Goal: Task Accomplishment & Management: Use online tool/utility

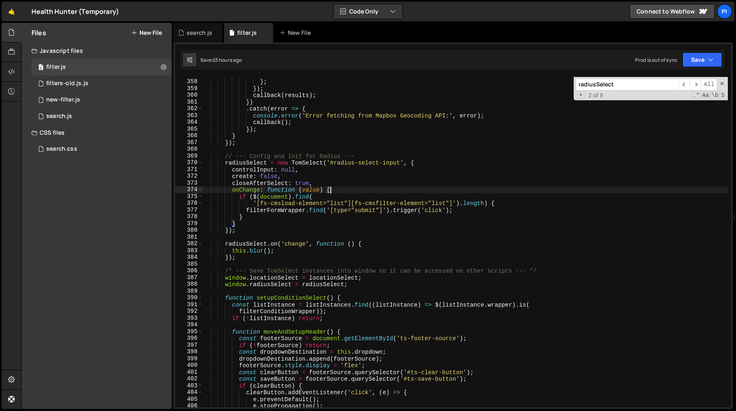
scroll to position [2429, 0]
click at [316, 154] on div "bbox : feature . bbox } ; }) ; callback ( results ) ; }) . catch ( error => { c…" at bounding box center [466, 244] width 526 height 344
type textarea "})();"
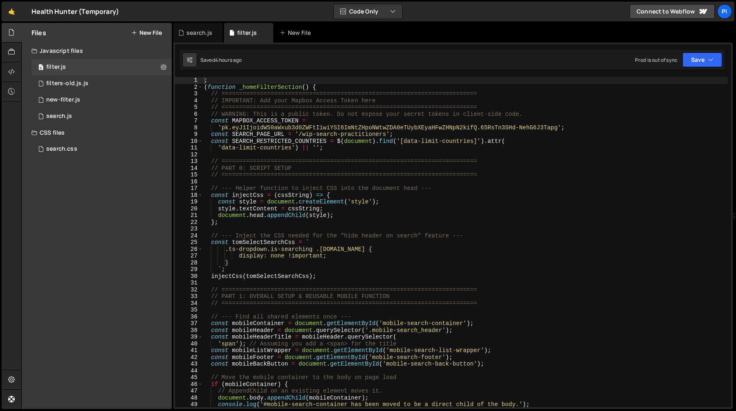
click at [274, 181] on div "; ( function _homeFilterSection ( ) { // ======================================…" at bounding box center [466, 249] width 526 height 344
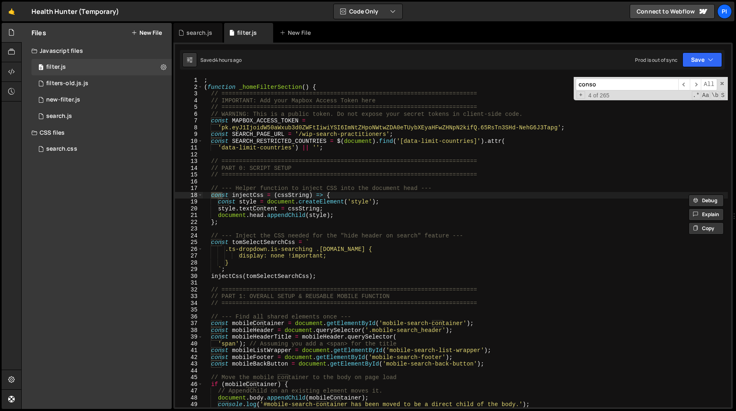
scroll to position [0, 0]
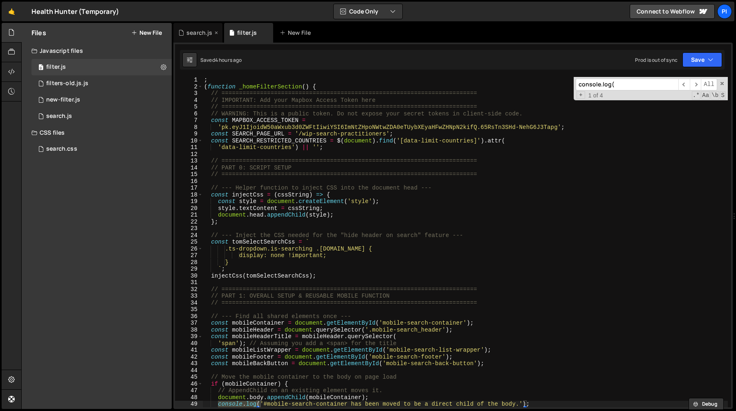
type input "console.log("
click at [194, 35] on div "search.js" at bounding box center [200, 33] width 26 height 8
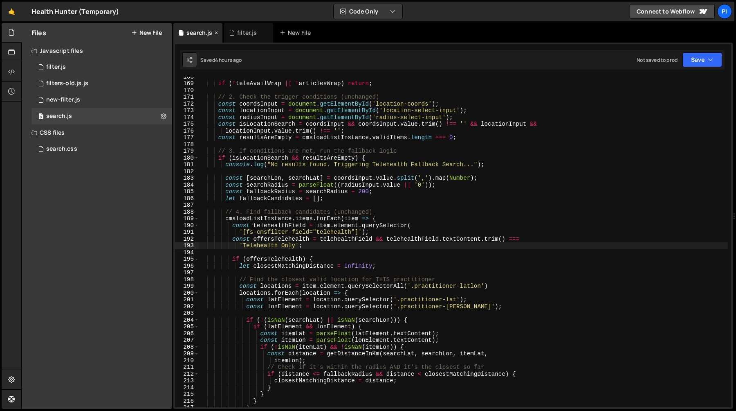
scroll to position [1131, 0]
click at [321, 173] on div "if ( ! teleAvailWrap || ! articlesWrap ) return ; // 2. Check the trigger condi…" at bounding box center [463, 245] width 529 height 344
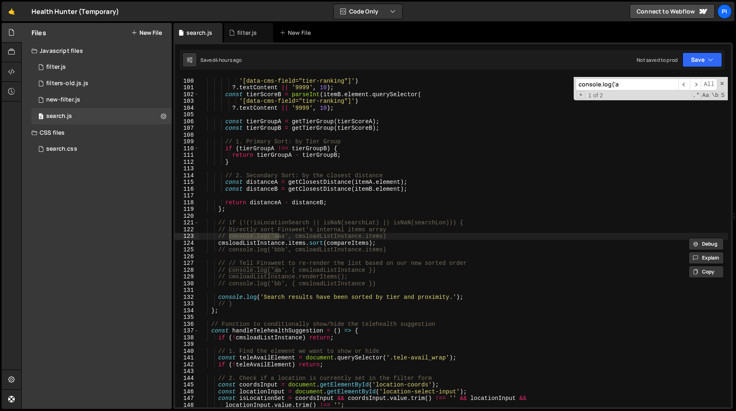
scroll to position [668, 0]
type input "console.log('a"
click at [280, 239] on div "const tierScoreA = parseInt ( itemA . element . querySelector ( '[data-cms-fiel…" at bounding box center [463, 242] width 529 height 330
click at [280, 239] on div "const tierScoreA = parseInt ( itemA . element . querySelector ( '[data-cms-fiel…" at bounding box center [463, 243] width 529 height 344
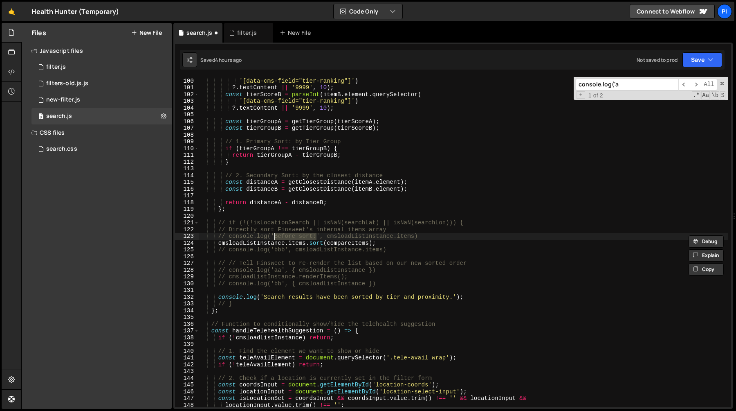
click at [278, 250] on div "const tierScoreA = parseInt ( itemA . element . querySelector ( '[data-cms-fiel…" at bounding box center [463, 243] width 529 height 344
paste textarea "Before sort:"
click at [281, 250] on div "const tierScoreA = parseInt ( itemA . element . querySelector ( '[data-cms-fiel…" at bounding box center [463, 243] width 529 height 344
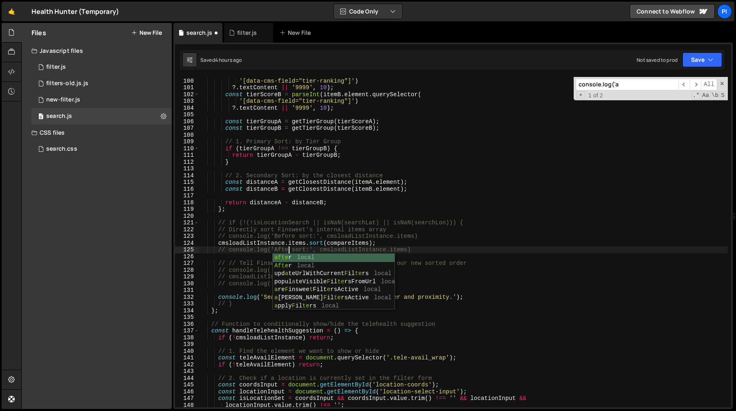
scroll to position [0, 6]
click at [311, 237] on div "const tierScoreA = parseInt ( itemA . element . querySelector ( '[data-cms-fiel…" at bounding box center [463, 243] width 529 height 344
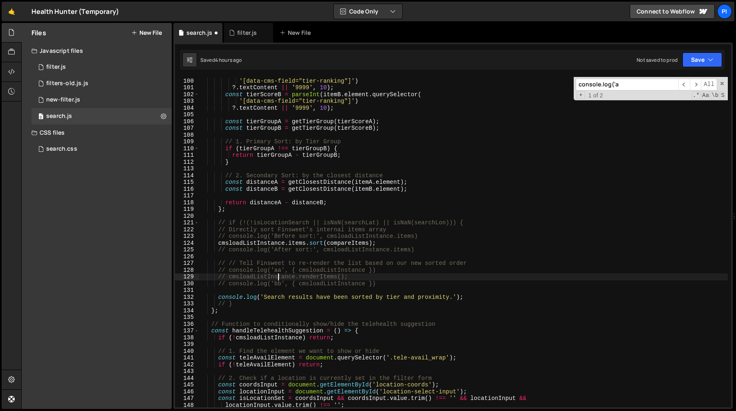
click at [279, 273] on div "const tierScoreA = parseInt ( itemA . element . querySelector ( '[data-cms-fiel…" at bounding box center [463, 243] width 529 height 344
click at [279, 271] on div "const tierScoreA = parseInt ( itemA . element . querySelector ( '[data-cms-fiel…" at bounding box center [463, 243] width 529 height 344
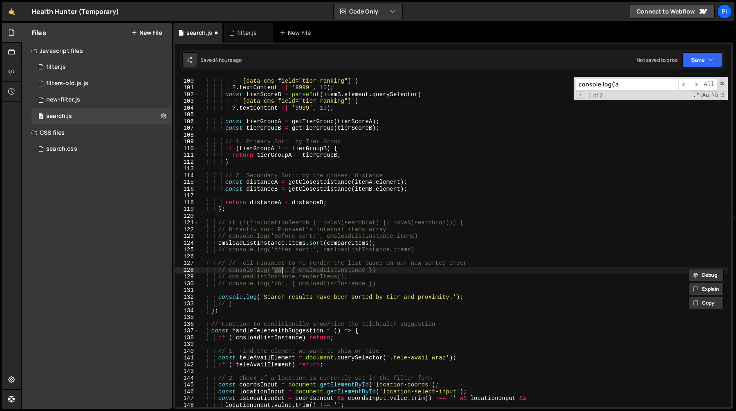
paste textarea "Before sort:"
click at [309, 269] on div "const tierScoreA = parseInt ( itemA . element . querySelector ( '[data-cms-fiel…" at bounding box center [463, 243] width 529 height 344
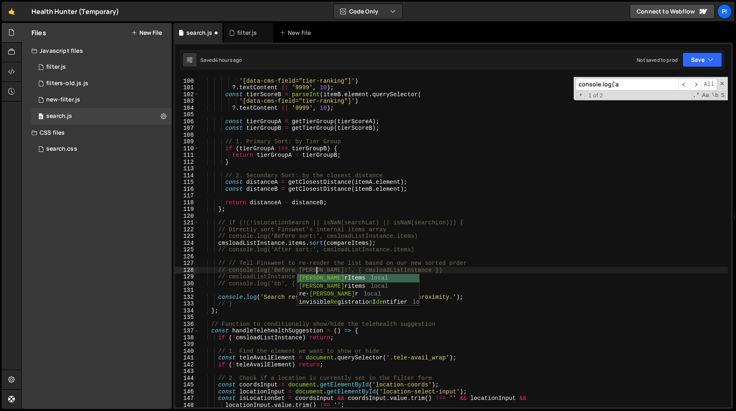
scroll to position [0, 8]
click at [279, 281] on div "const tierScoreA = parseInt ( itemA . element . querySelector ( '[data-cms-fiel…" at bounding box center [463, 243] width 529 height 344
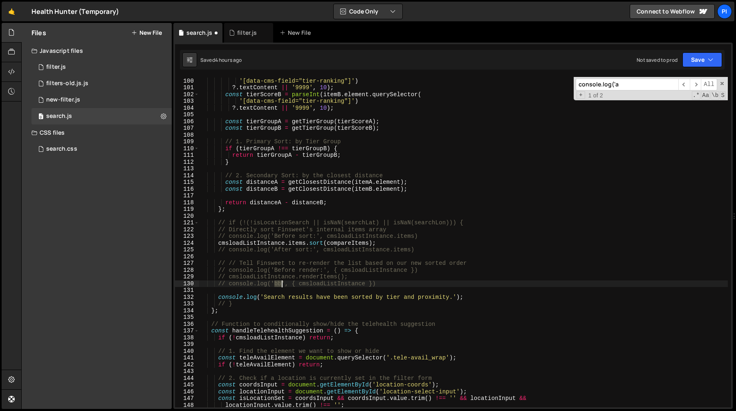
click at [279, 281] on div "const tierScoreA = parseInt ( itemA . element . querySelector ( '[data-cms-fiel…" at bounding box center [463, 243] width 529 height 344
paste textarea "Before sort:"
click at [281, 284] on div "const tierScoreA = parseInt ( itemA . element . querySelector ( '[data-cms-fiel…" at bounding box center [463, 243] width 529 height 344
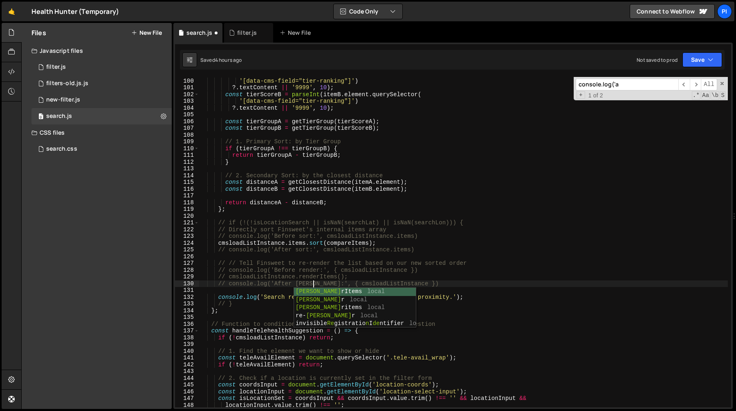
scroll to position [0, 8]
click at [347, 247] on div "const tierScoreA = parseInt ( itemA . element . querySelector ( '[data-cms-fiel…" at bounding box center [463, 243] width 529 height 344
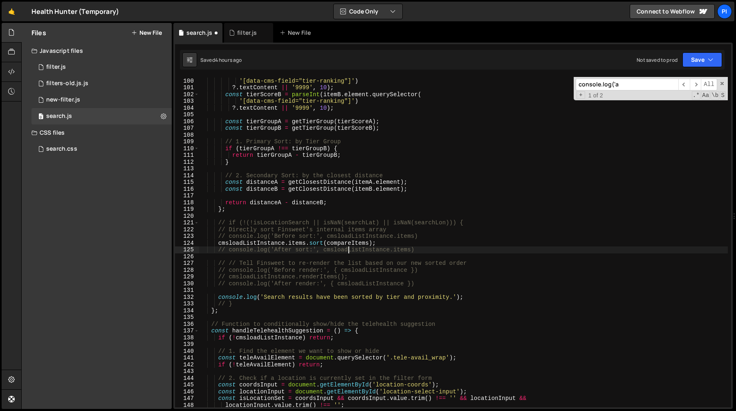
click at [328, 286] on div "const tierScoreA = parseInt ( itemA . element . querySelector ( '[data-cms-fiel…" at bounding box center [463, 243] width 529 height 344
click at [391, 286] on div "const tierScoreA = parseInt ( itemA . element . querySelector ( '[data-cms-fiel…" at bounding box center [463, 243] width 529 height 344
click at [450, 278] on div "const tierScoreA = parseInt ( itemA . element . querySelector ( '[data-cms-fiel…" at bounding box center [463, 243] width 529 height 344
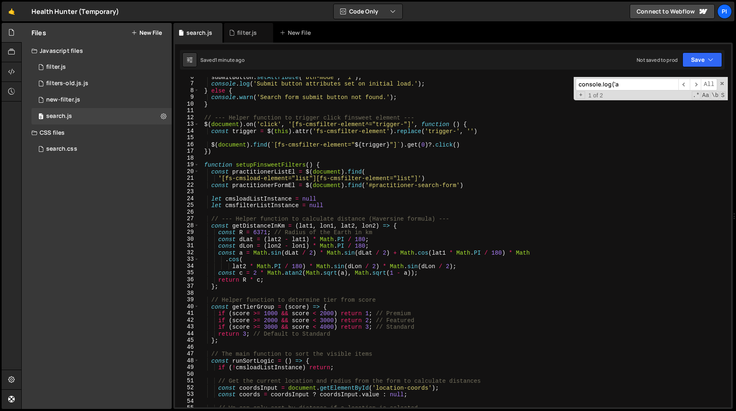
scroll to position [62, 0]
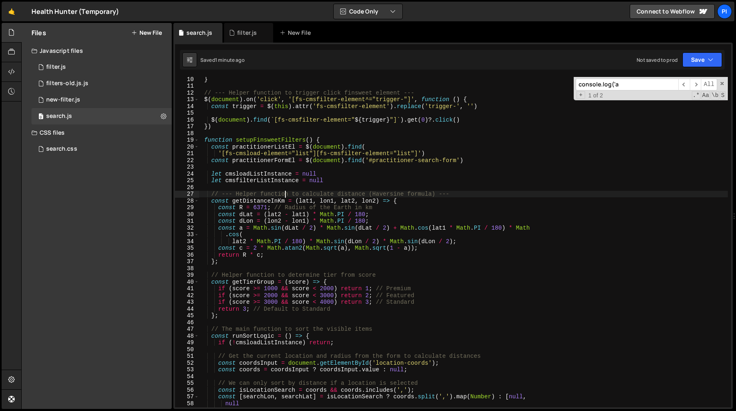
click at [287, 192] on div "} // --- Helper function to trigger click finsweet element --- $ ( document ) .…" at bounding box center [463, 248] width 529 height 344
type textarea "// --- Helper function to calculate distance (Haversine formula) ---"
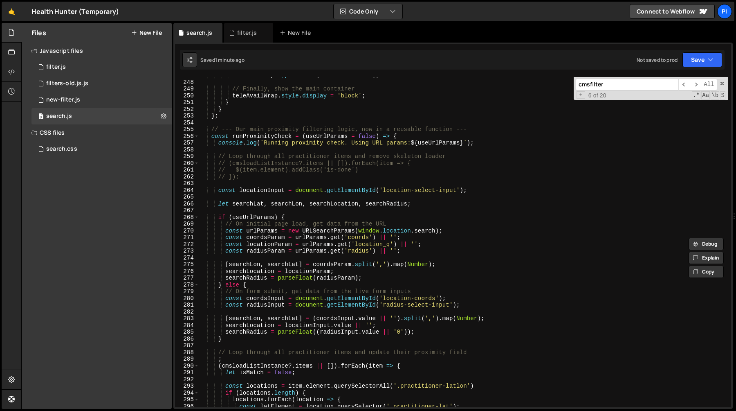
scroll to position [1646, 0]
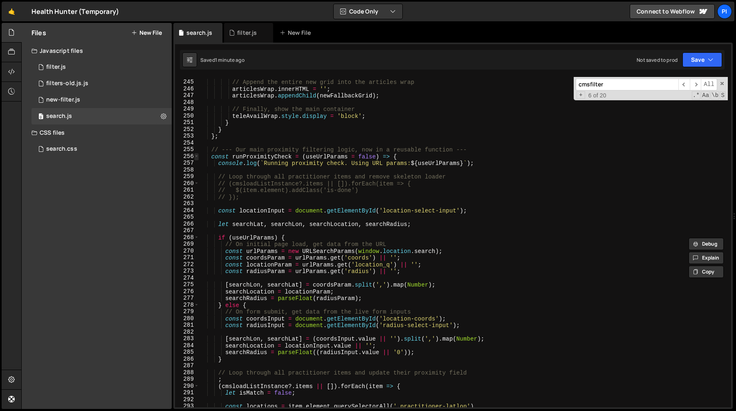
type input "cmsfilter"
click at [198, 158] on span at bounding box center [196, 156] width 5 height 7
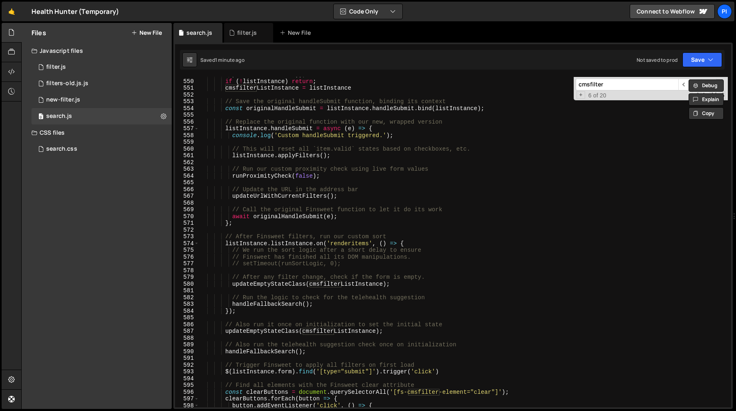
scroll to position [2818, 0]
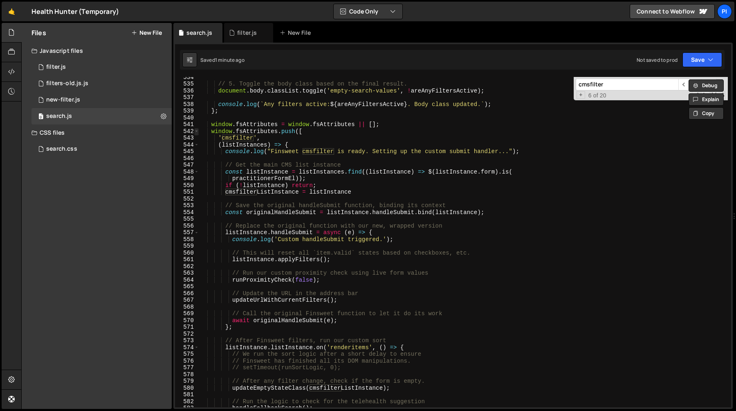
click at [197, 132] on span at bounding box center [196, 131] width 5 height 7
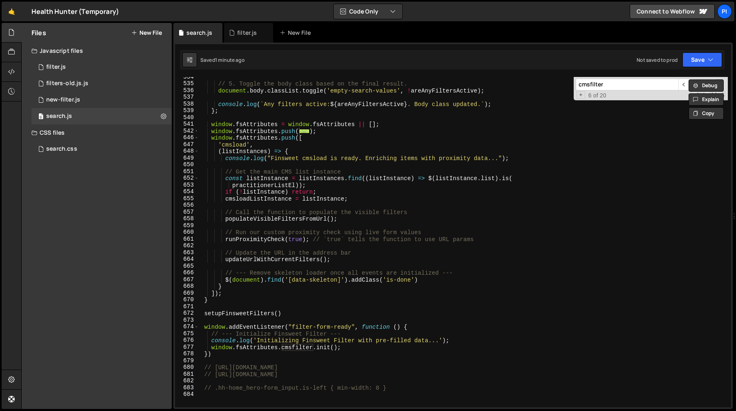
scroll to position [2826, 0]
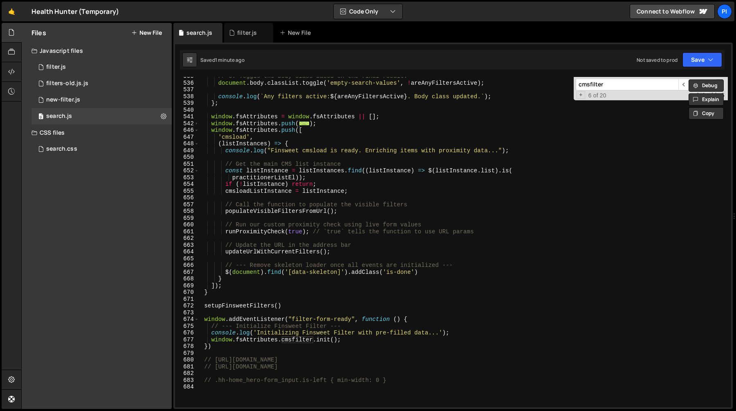
click at [211, 129] on div "// 5. Toggle the body class based on the final result. document . body . classL…" at bounding box center [463, 245] width 529 height 344
click at [237, 282] on div "// 5. Toggle the body class based on the final result. document . body . classL…" at bounding box center [463, 245] width 529 height 344
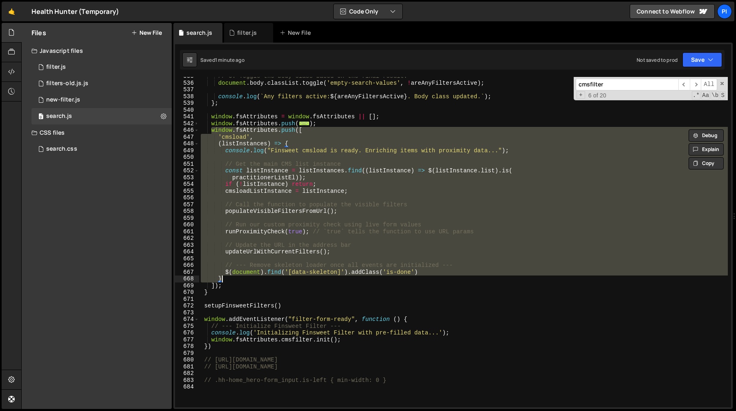
click at [231, 293] on div "// 5. Toggle the body class based on the final result. document . body . classL…" at bounding box center [463, 245] width 529 height 344
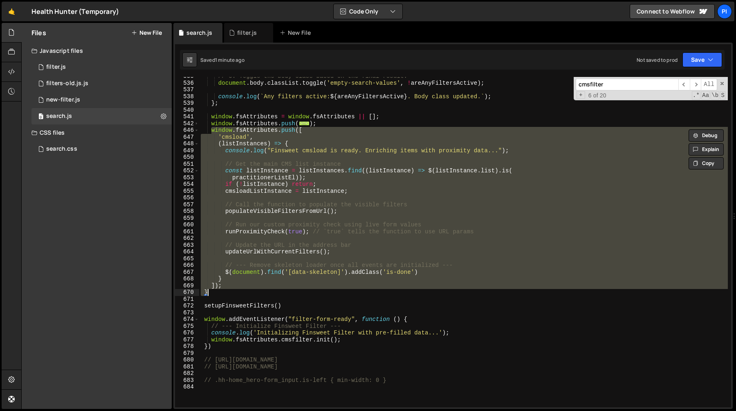
click at [315, 131] on div "// 5. Toggle the body class based on the final result. document . body . classL…" at bounding box center [463, 242] width 529 height 330
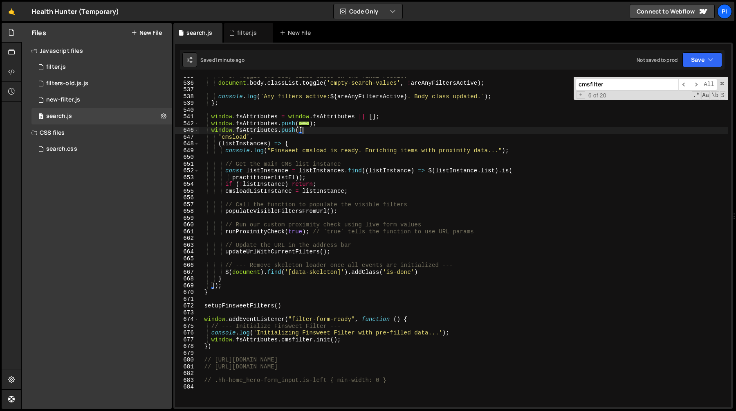
click at [232, 285] on div "// 5. Toggle the body class based on the final result. document . body . classL…" at bounding box center [463, 245] width 529 height 344
click at [212, 132] on div "// 5. Toggle the body class based on the final result. document . body . classL…" at bounding box center [463, 245] width 529 height 344
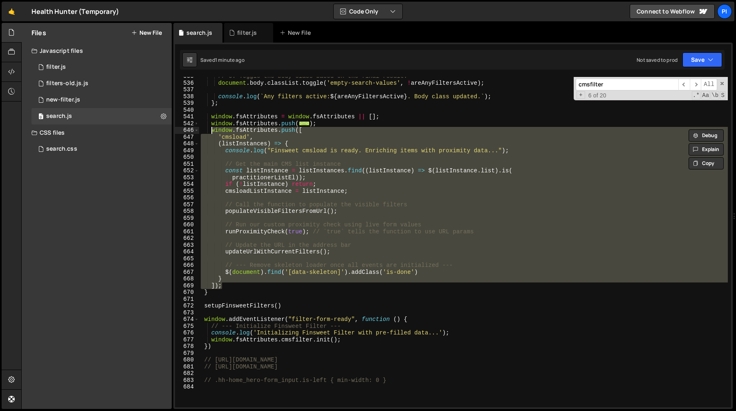
click at [329, 123] on div "// 5. Toggle the body class based on the final result. document . body . classL…" at bounding box center [463, 245] width 529 height 344
type textarea "]);"
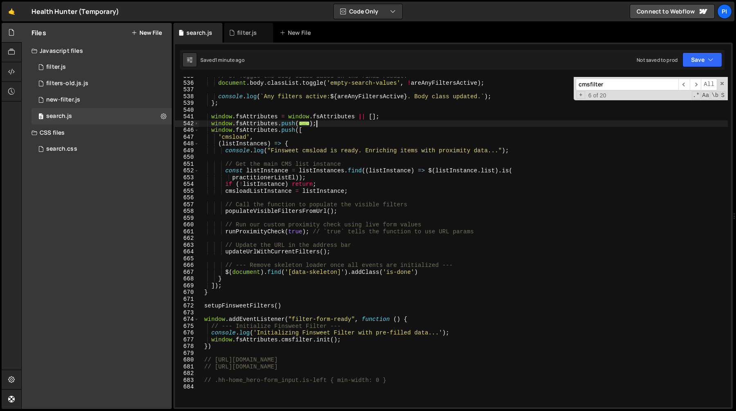
scroll to position [0, 0]
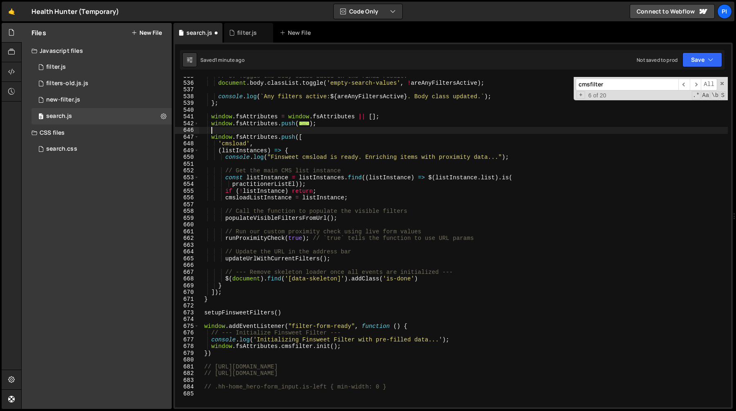
paste textarea "]);"
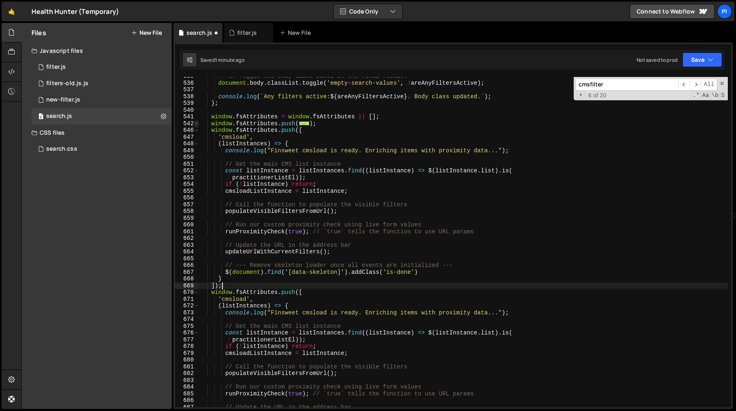
click at [197, 123] on span at bounding box center [196, 123] width 5 height 7
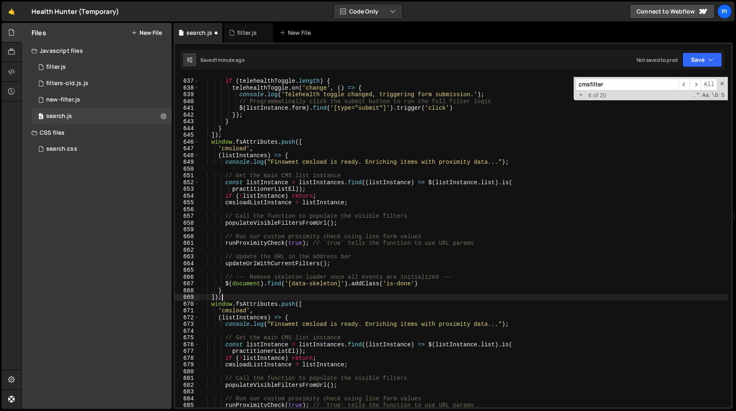
scroll to position [3510, 0]
click at [237, 146] on div "if ( telehealthToggle . length ) { telehealthToggle . on ( 'change' , ( ) => { …" at bounding box center [463, 243] width 529 height 344
type textarea "'cmsnest',"
